Goal: Task Accomplishment & Management: Manage account settings

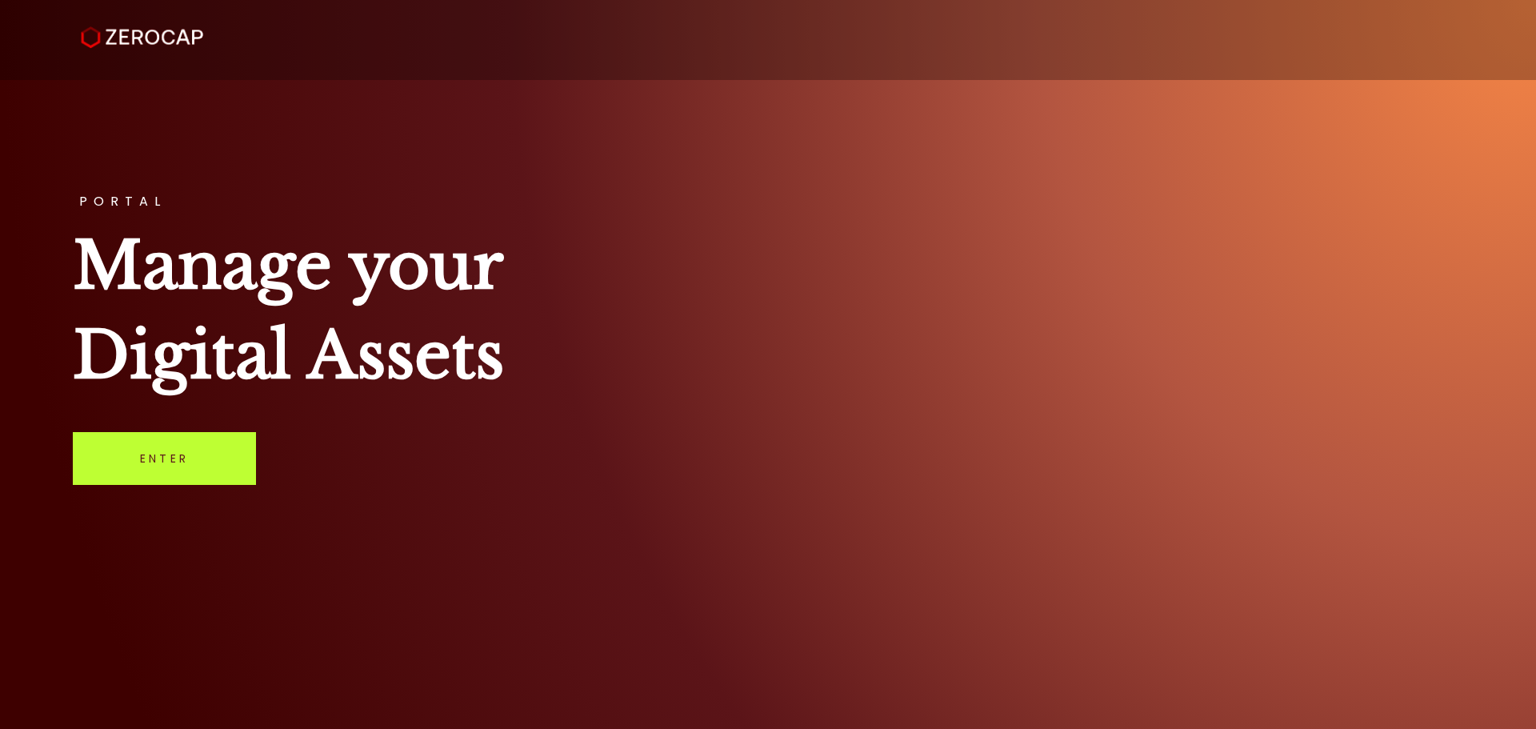
click at [182, 473] on link "Enter" at bounding box center [164, 458] width 183 height 53
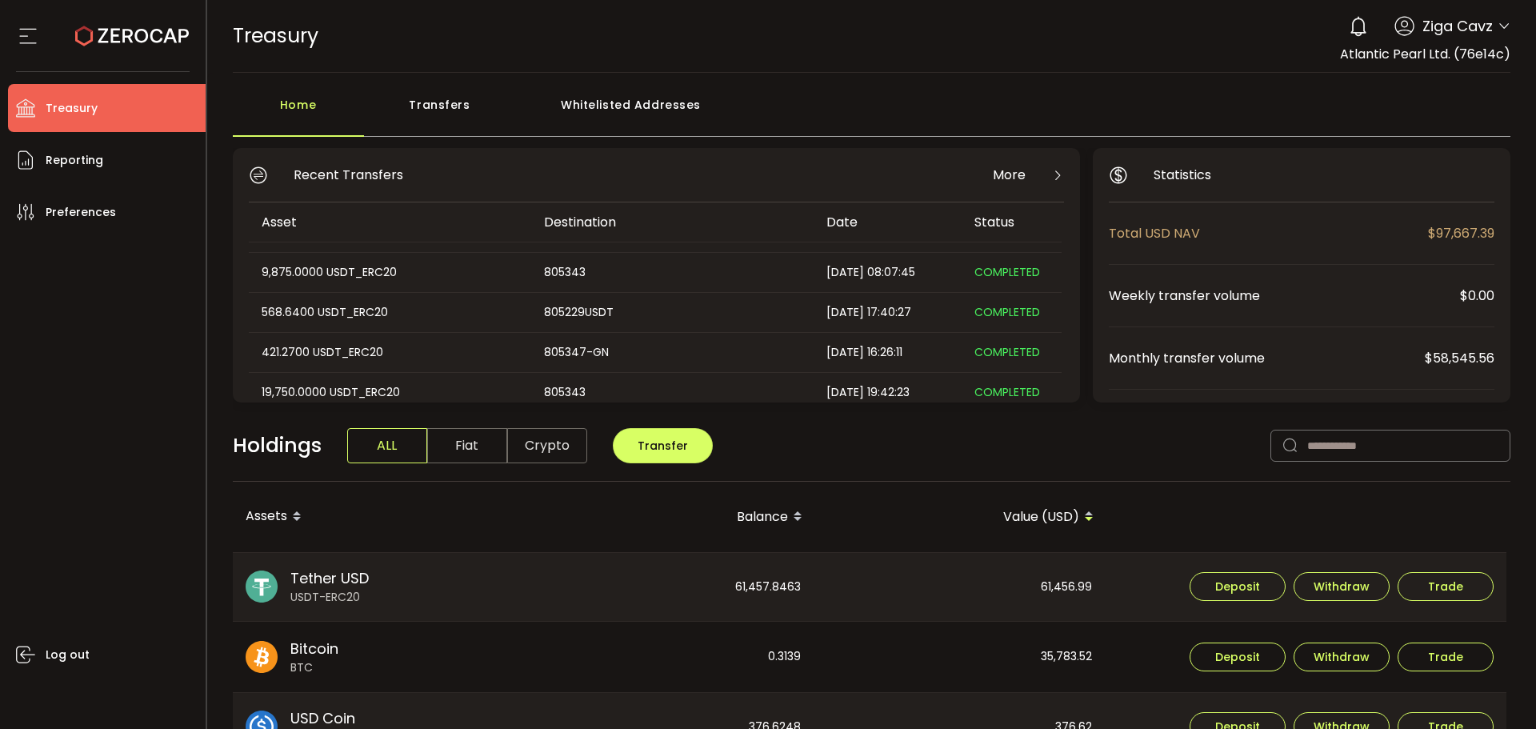
scroll to position [160, 0]
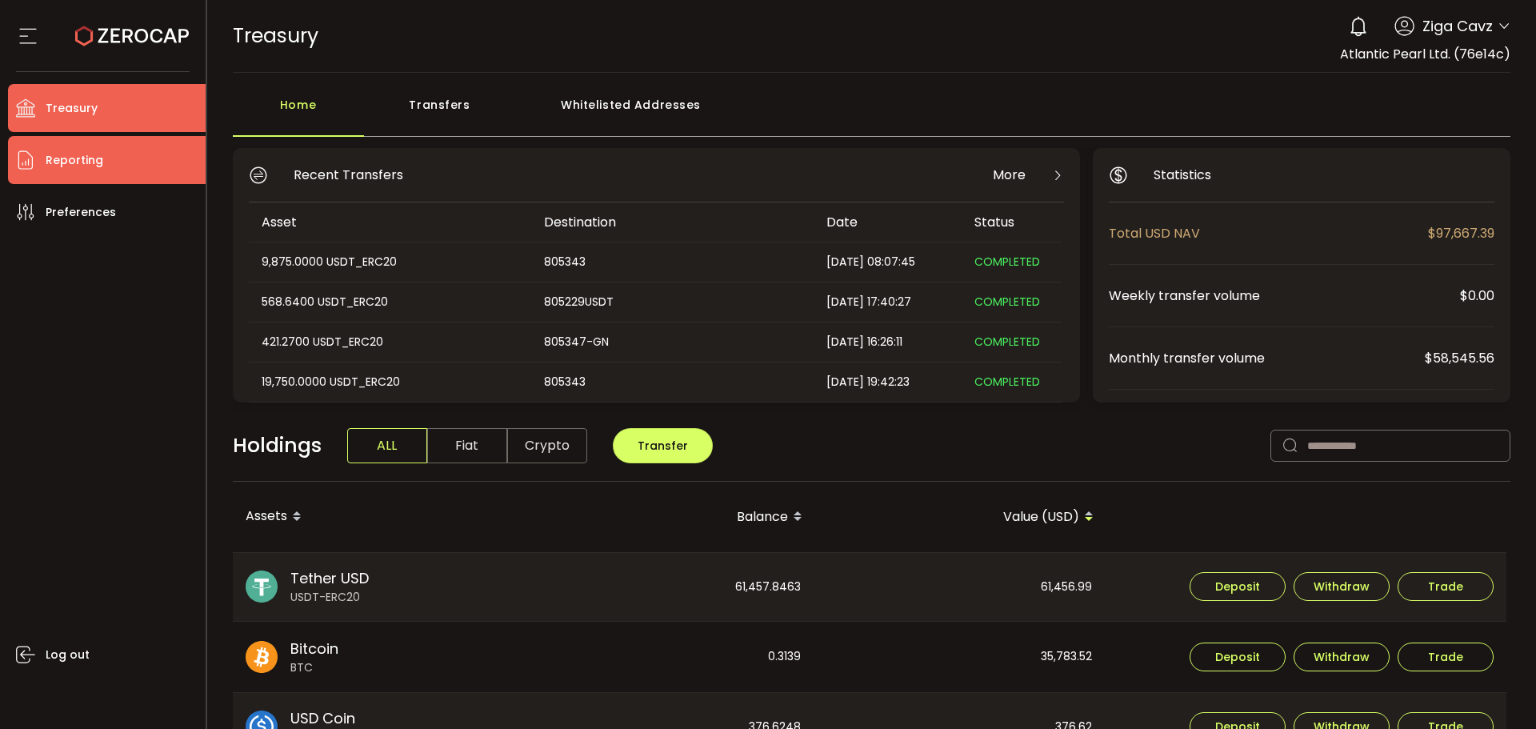
click at [40, 153] on li "Reporting" at bounding box center [107, 160] width 198 height 48
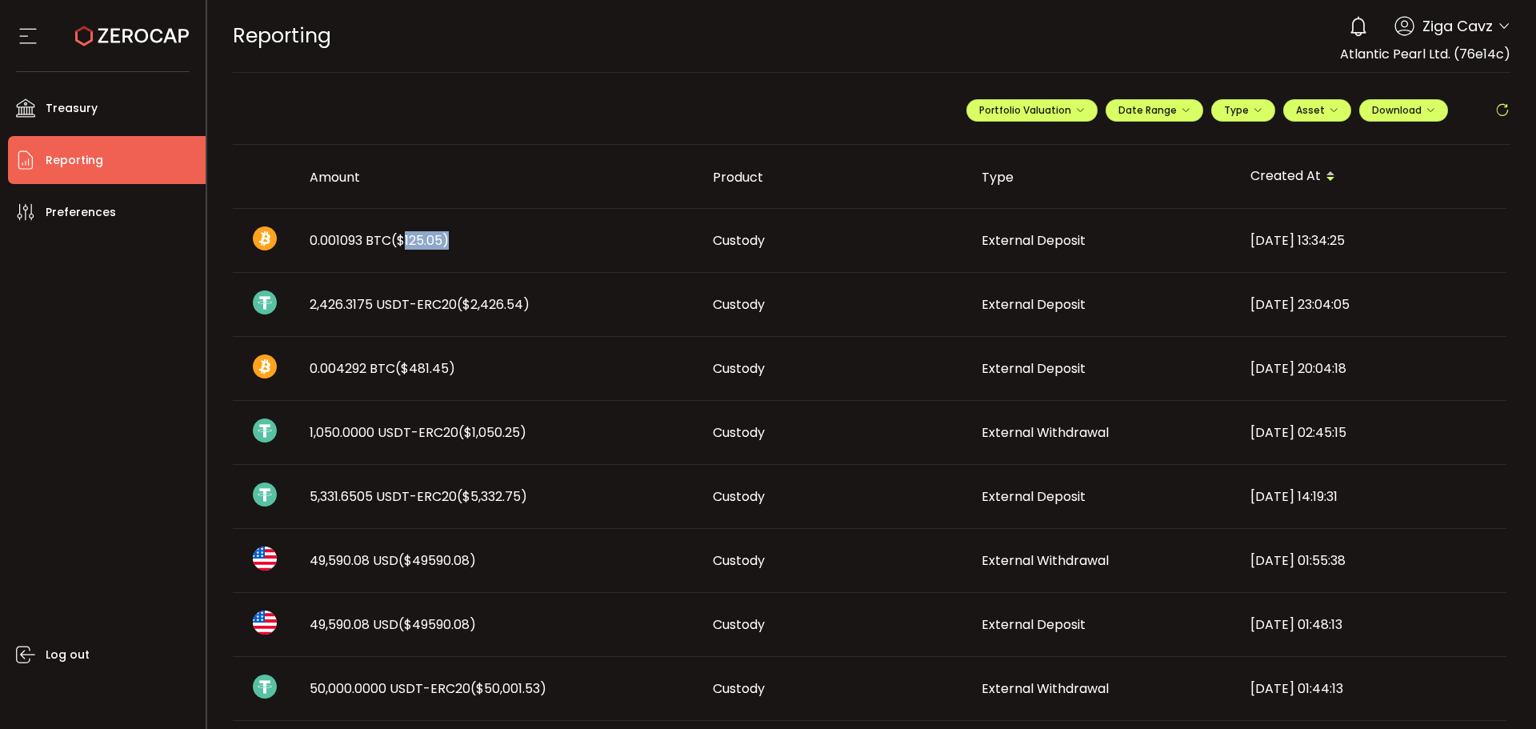
drag, startPoint x: 446, startPoint y: 236, endPoint x: 403, endPoint y: 236, distance: 42.4
click at [403, 236] on span "($125.05)" at bounding box center [420, 240] width 58 height 18
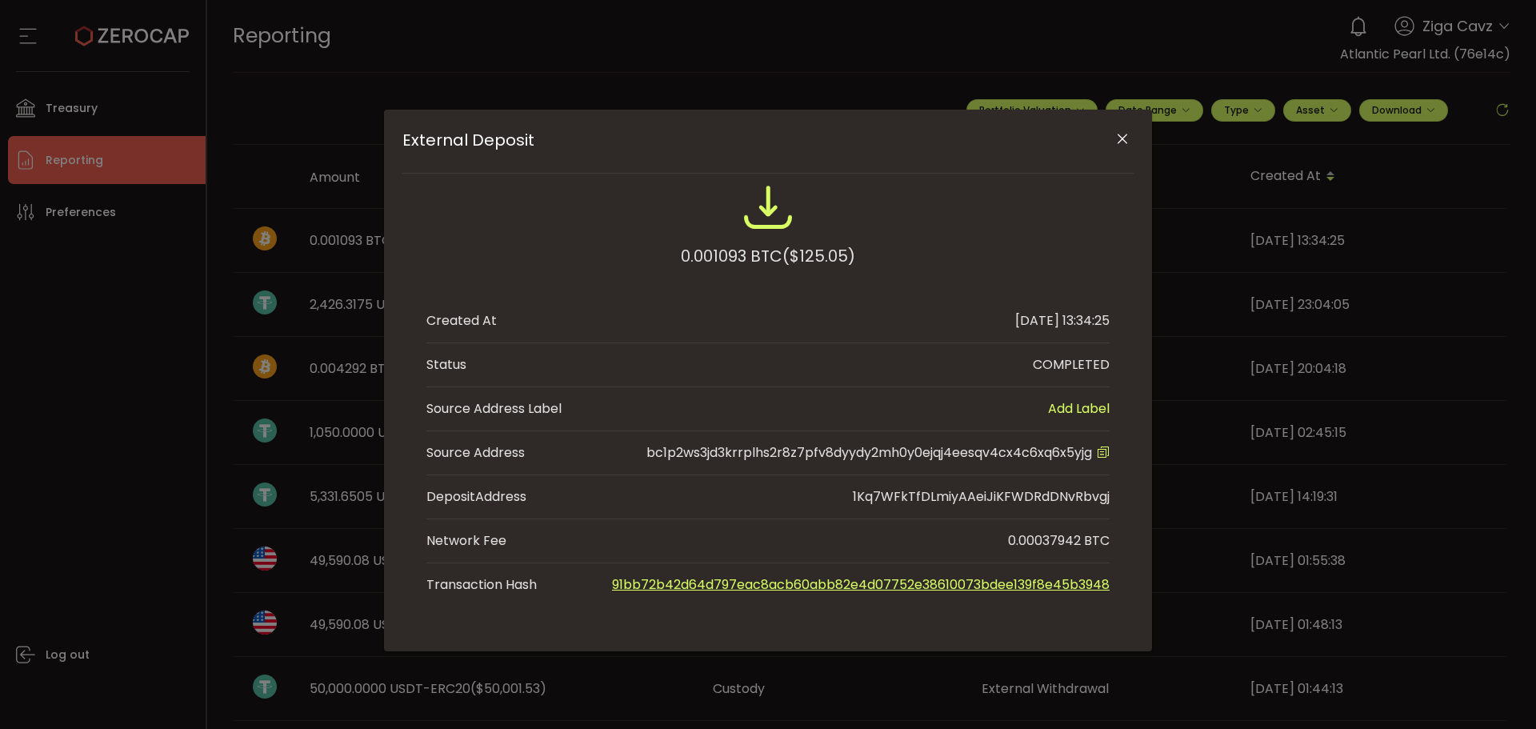
copy span "$125.05"
